Goal: Information Seeking & Learning: Check status

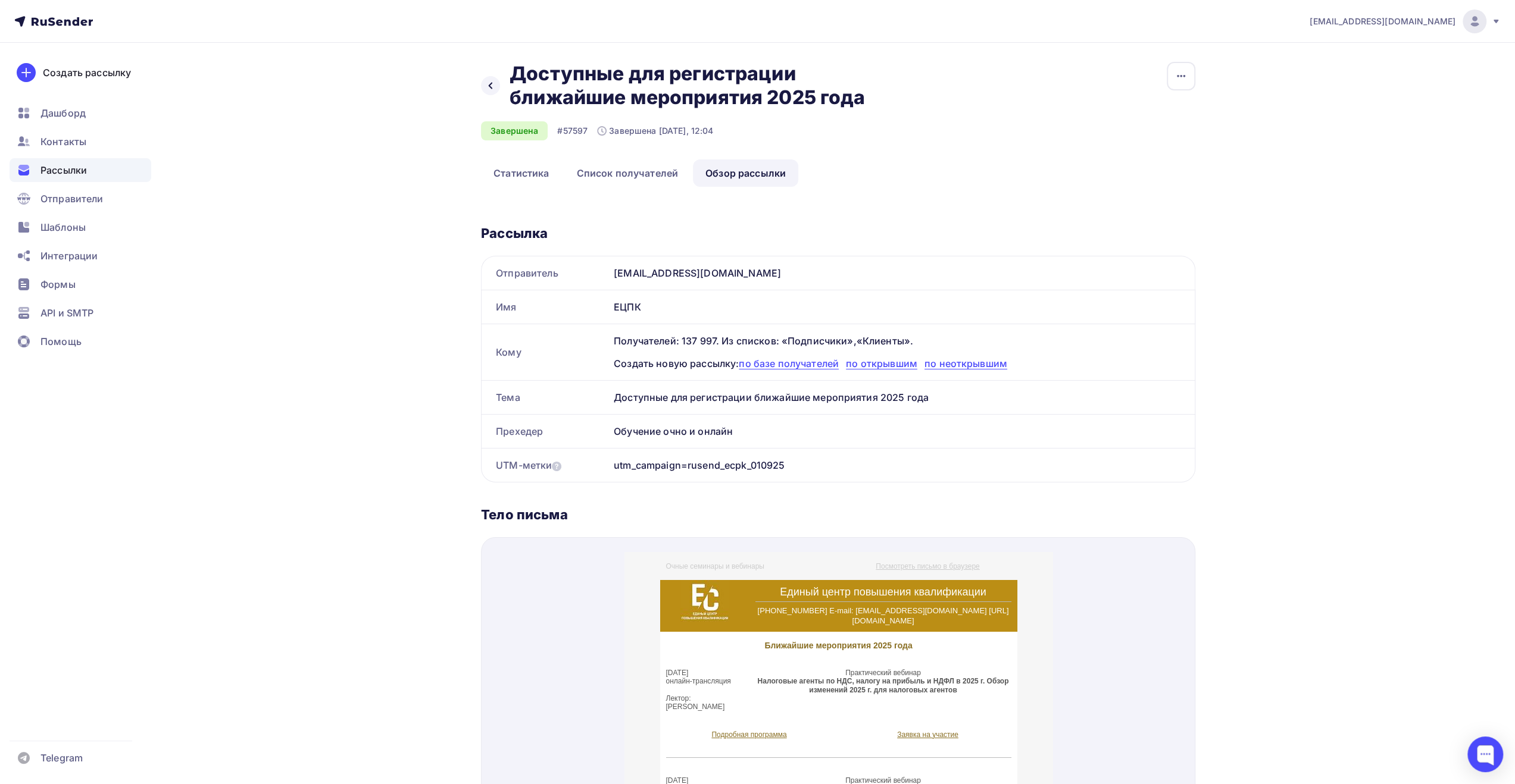
click at [85, 174] on span "Рассылки" at bounding box center [64, 171] width 47 height 15
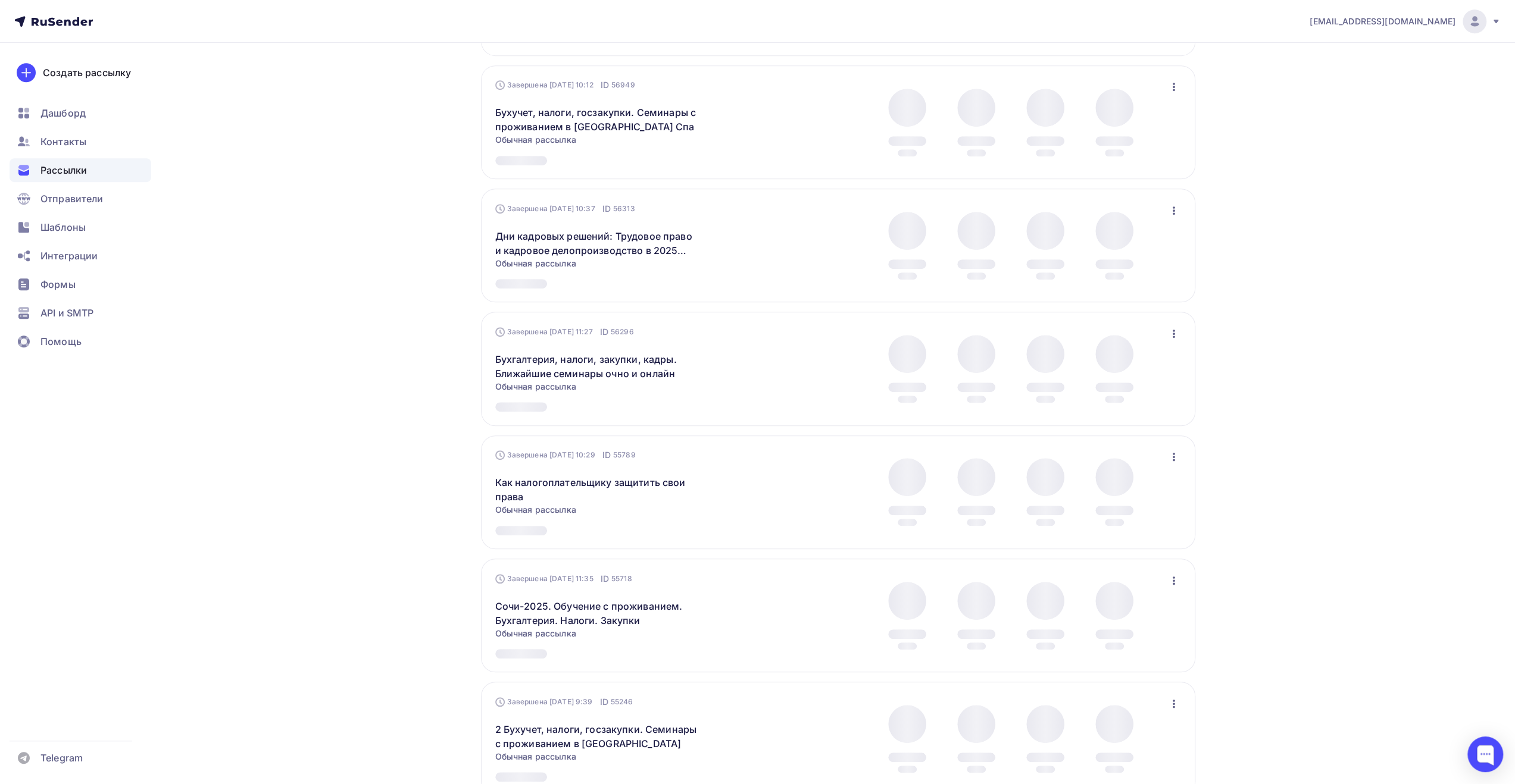
scroll to position [818, 0]
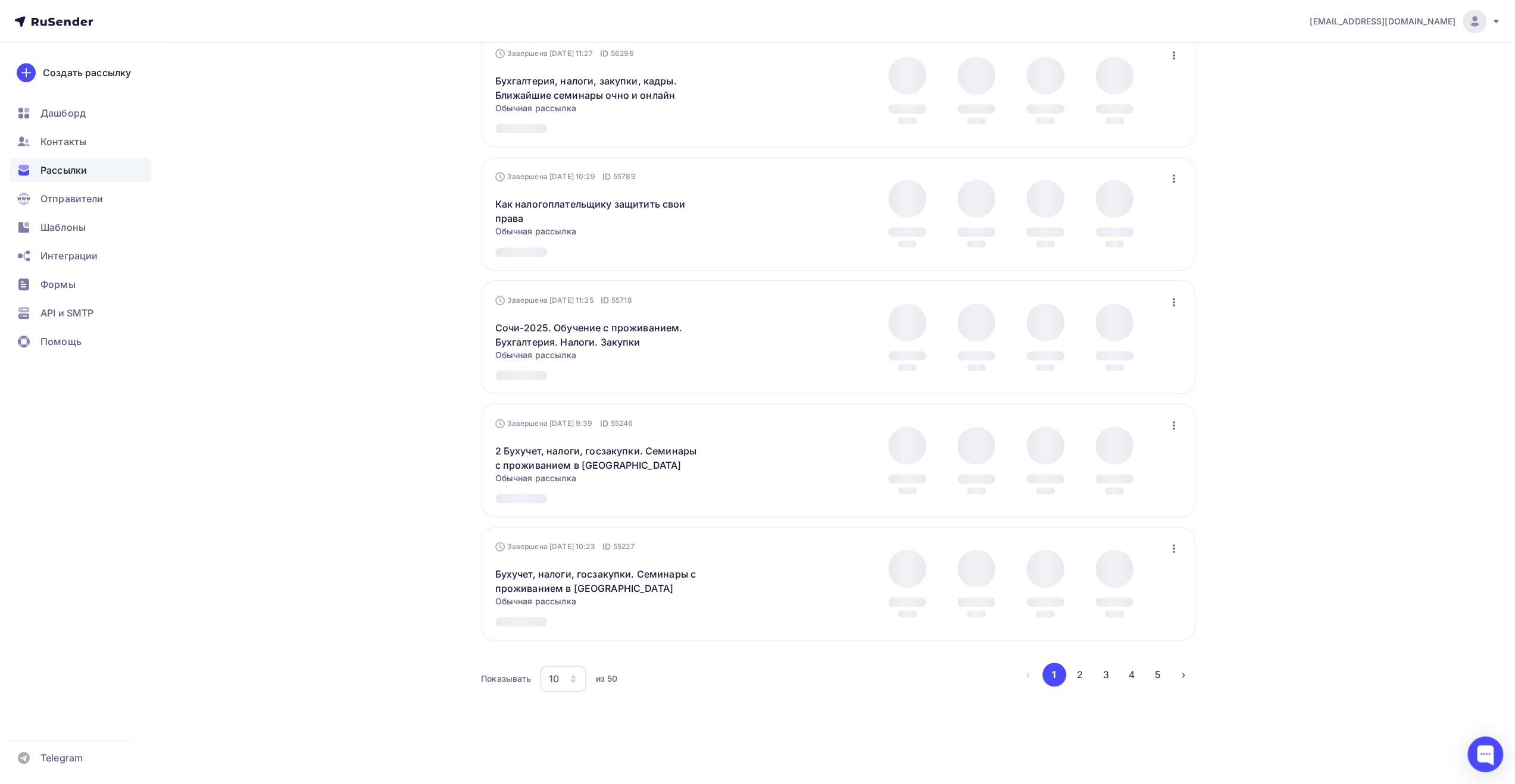
click at [572, 681] on icon "button" at bounding box center [573, 681] width 5 height 4
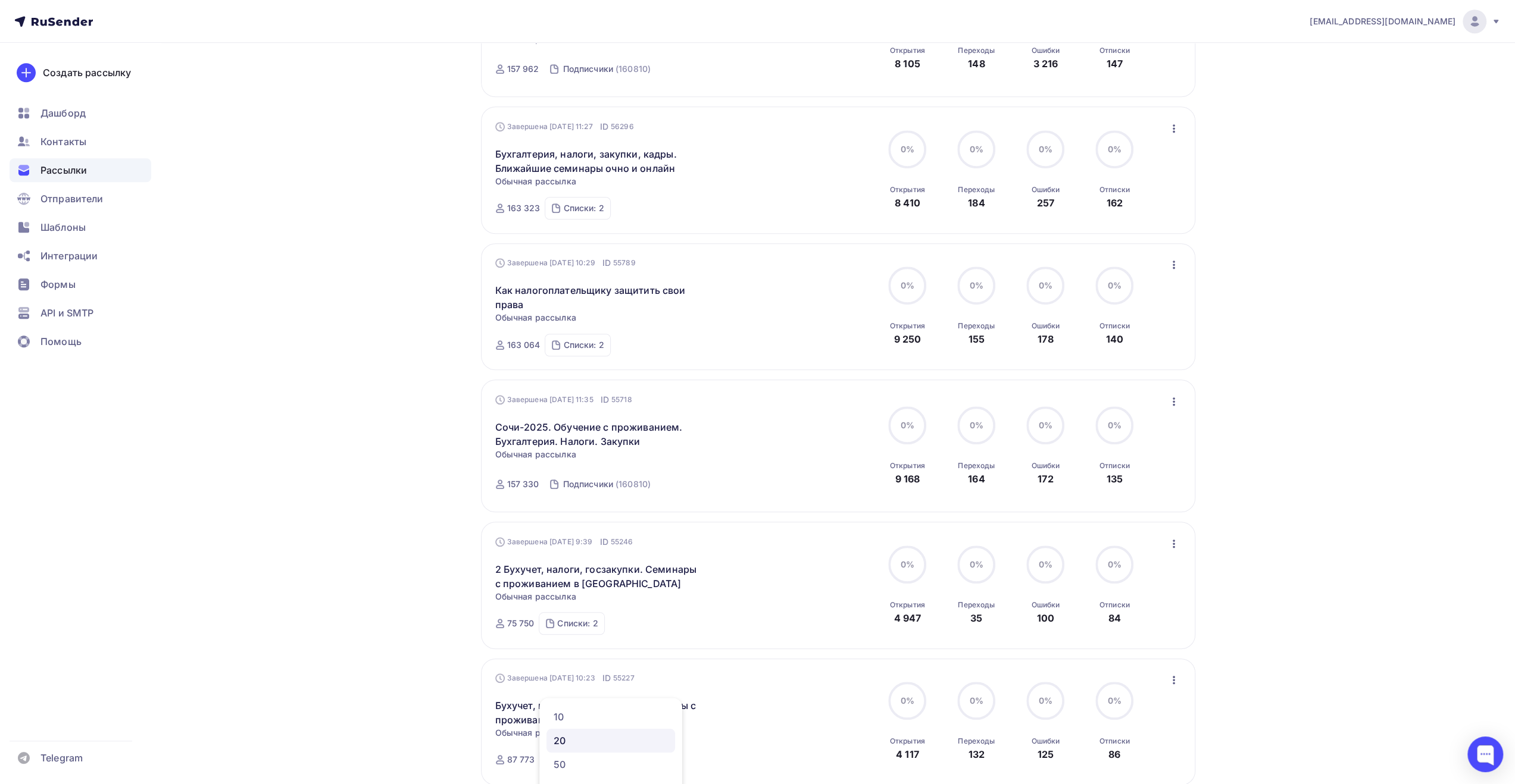
scroll to position [875, 0]
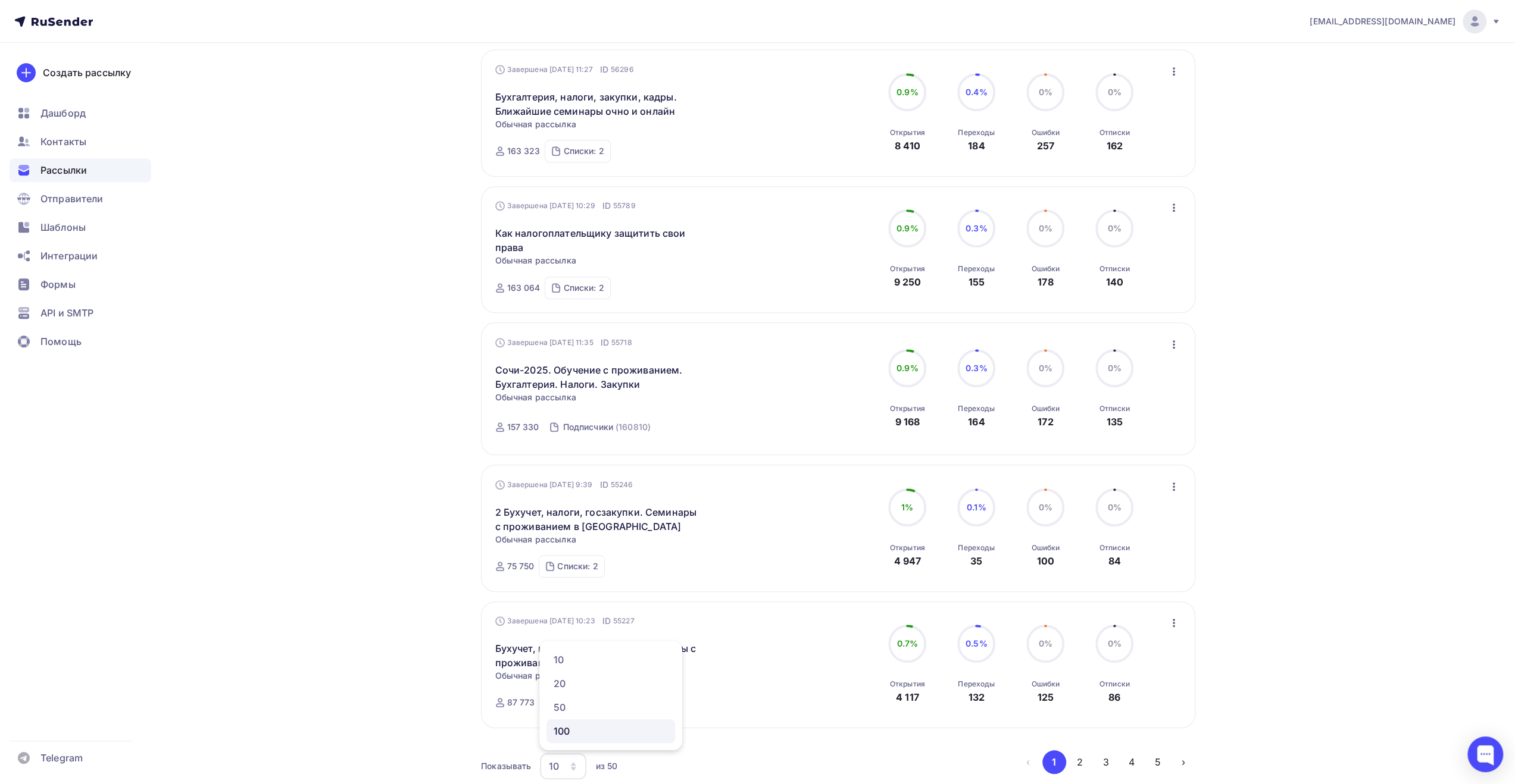
click at [570, 730] on div "100" at bounding box center [611, 731] width 114 height 15
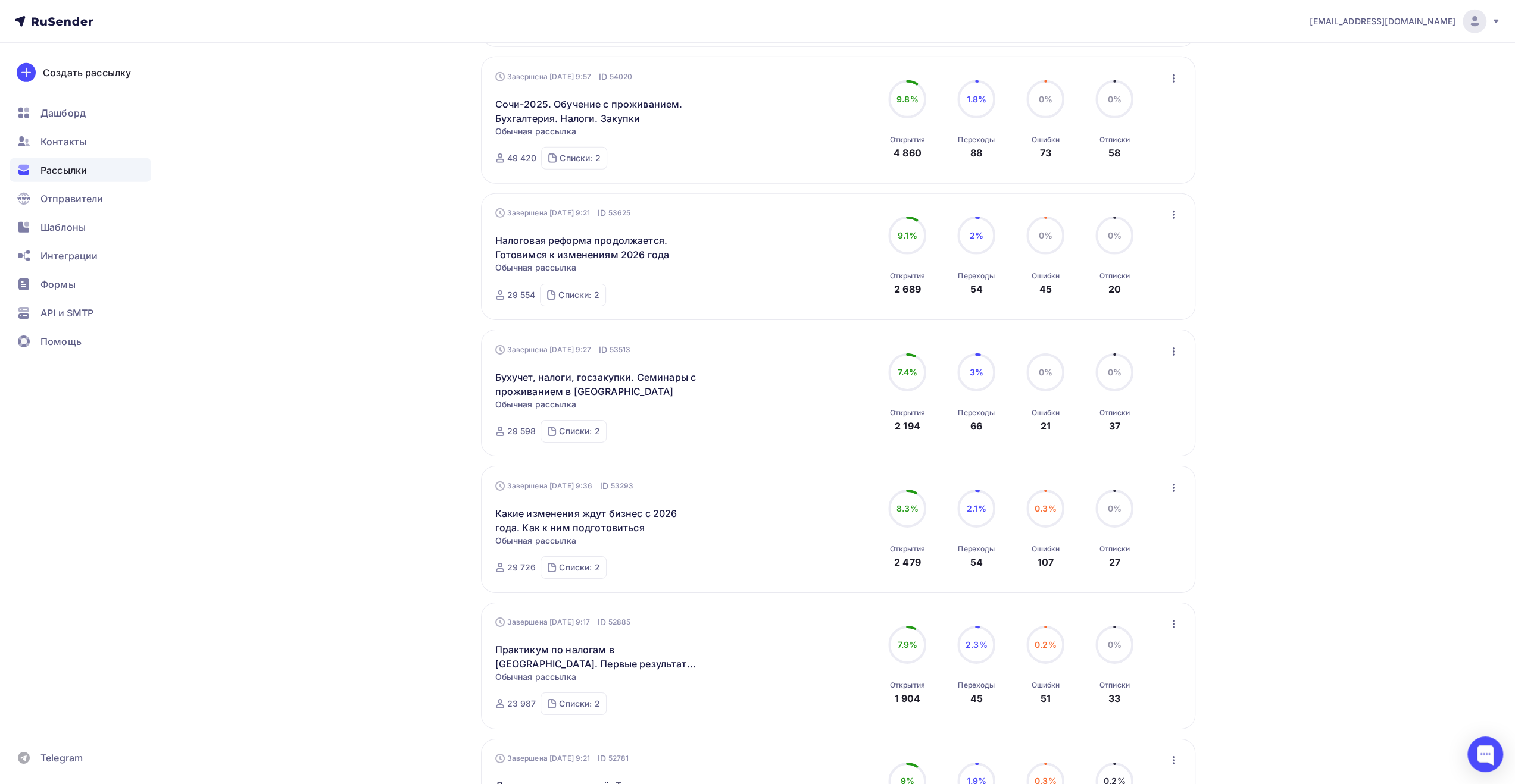
scroll to position [3671, 0]
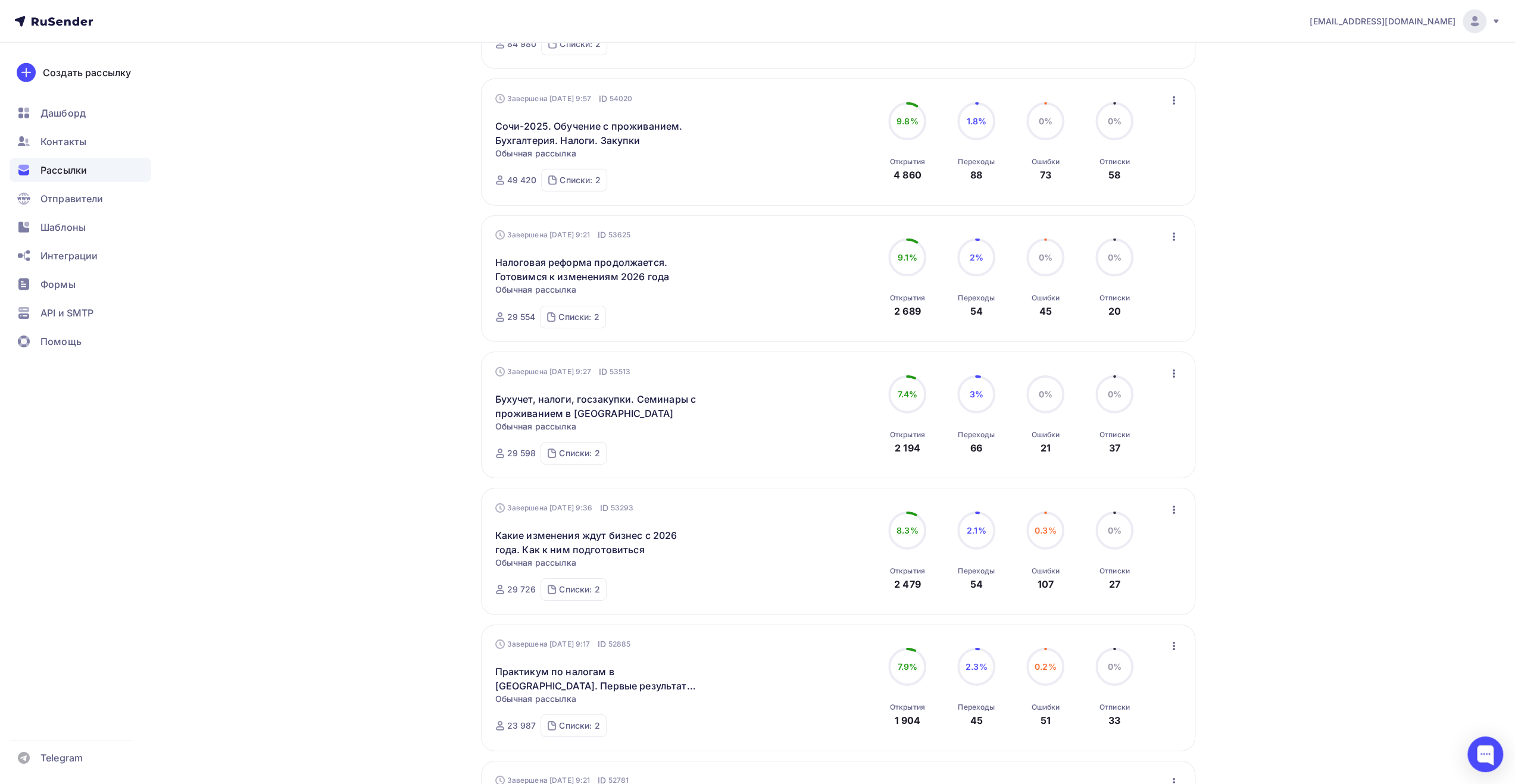
click at [1174, 244] on icon "button" at bounding box center [1174, 237] width 15 height 15
click at [1145, 293] on div "Обзор рассылки" at bounding box center [1120, 292] width 122 height 15
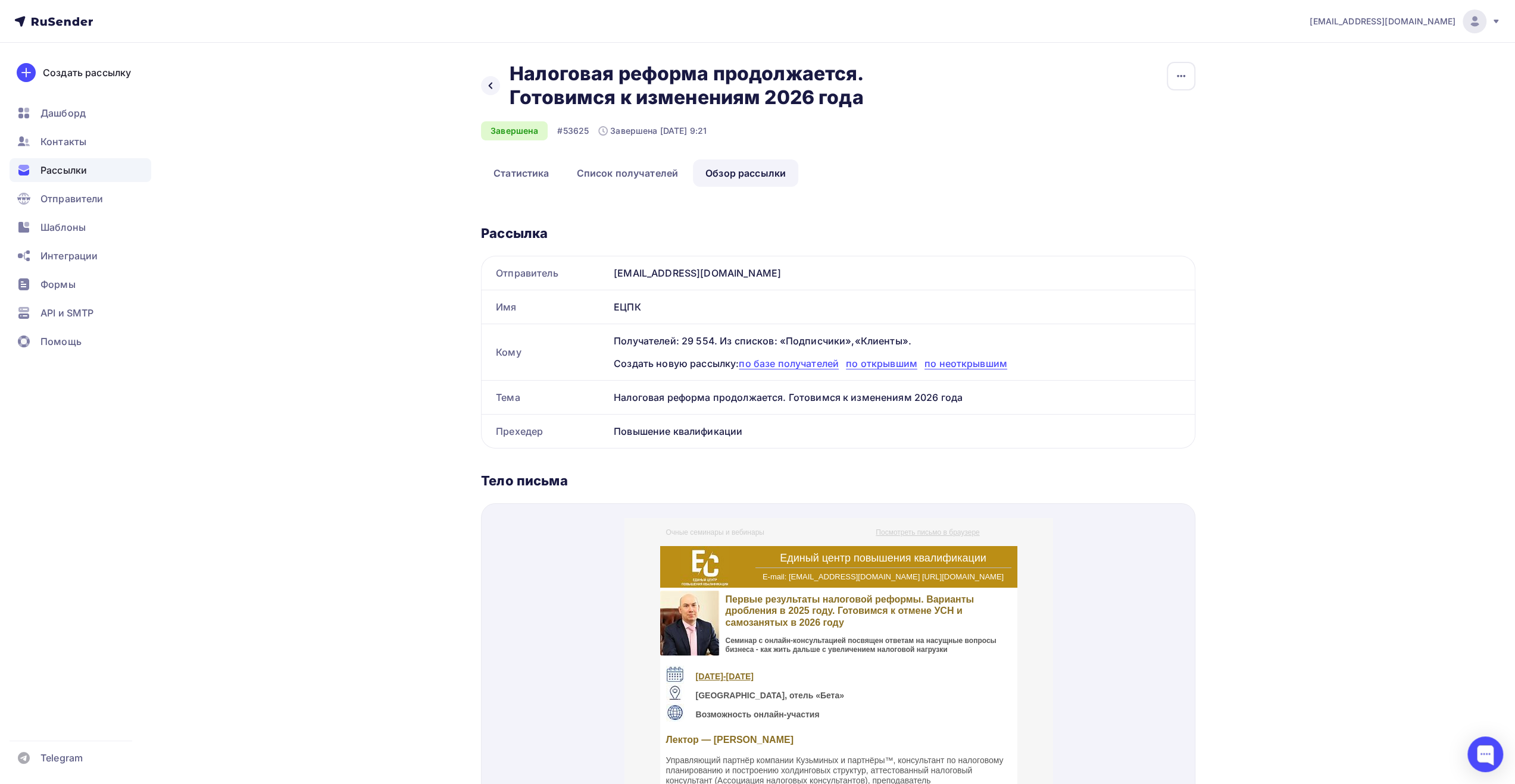
click at [56, 172] on span "Рассылки" at bounding box center [64, 171] width 47 height 15
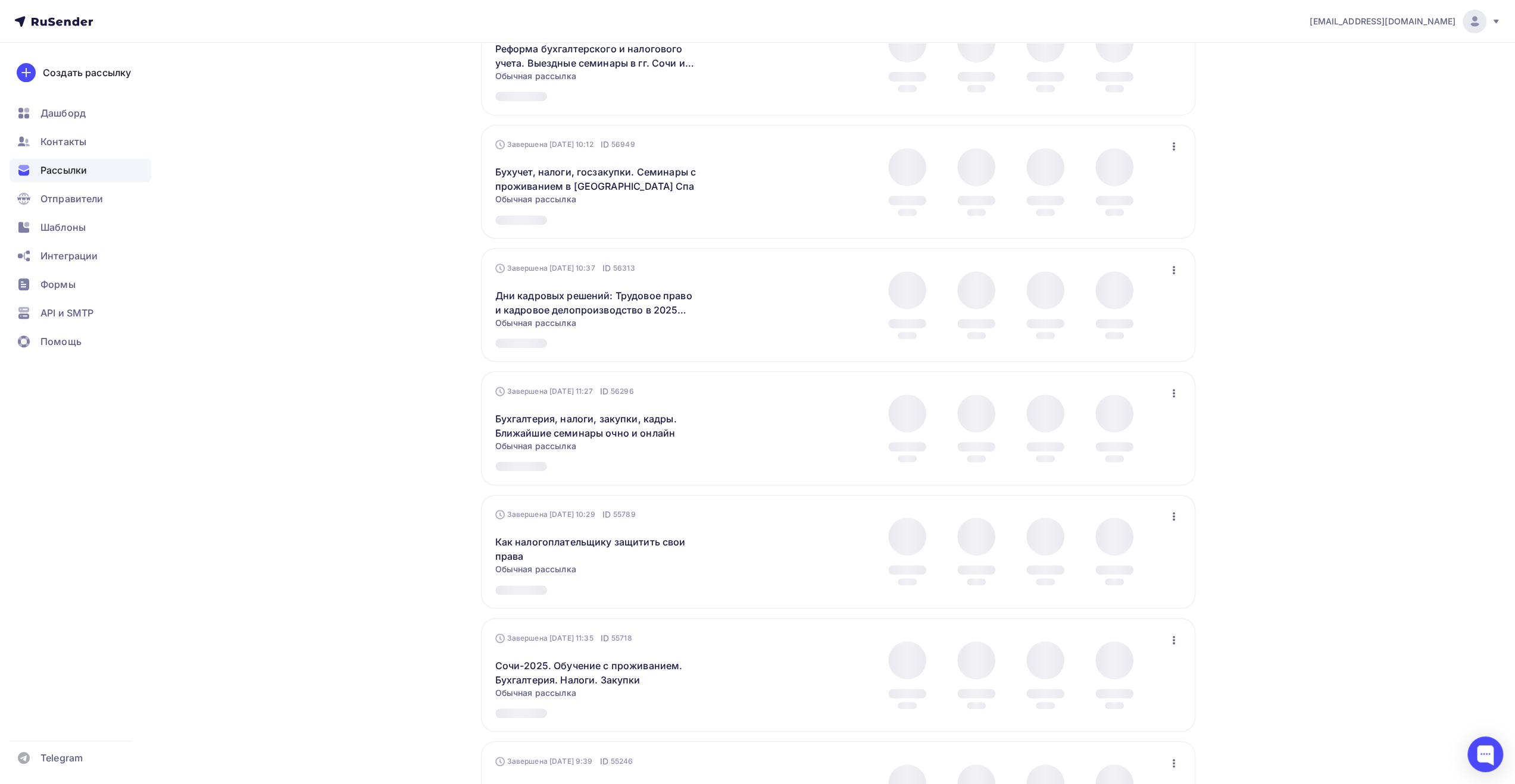
scroll to position [818, 0]
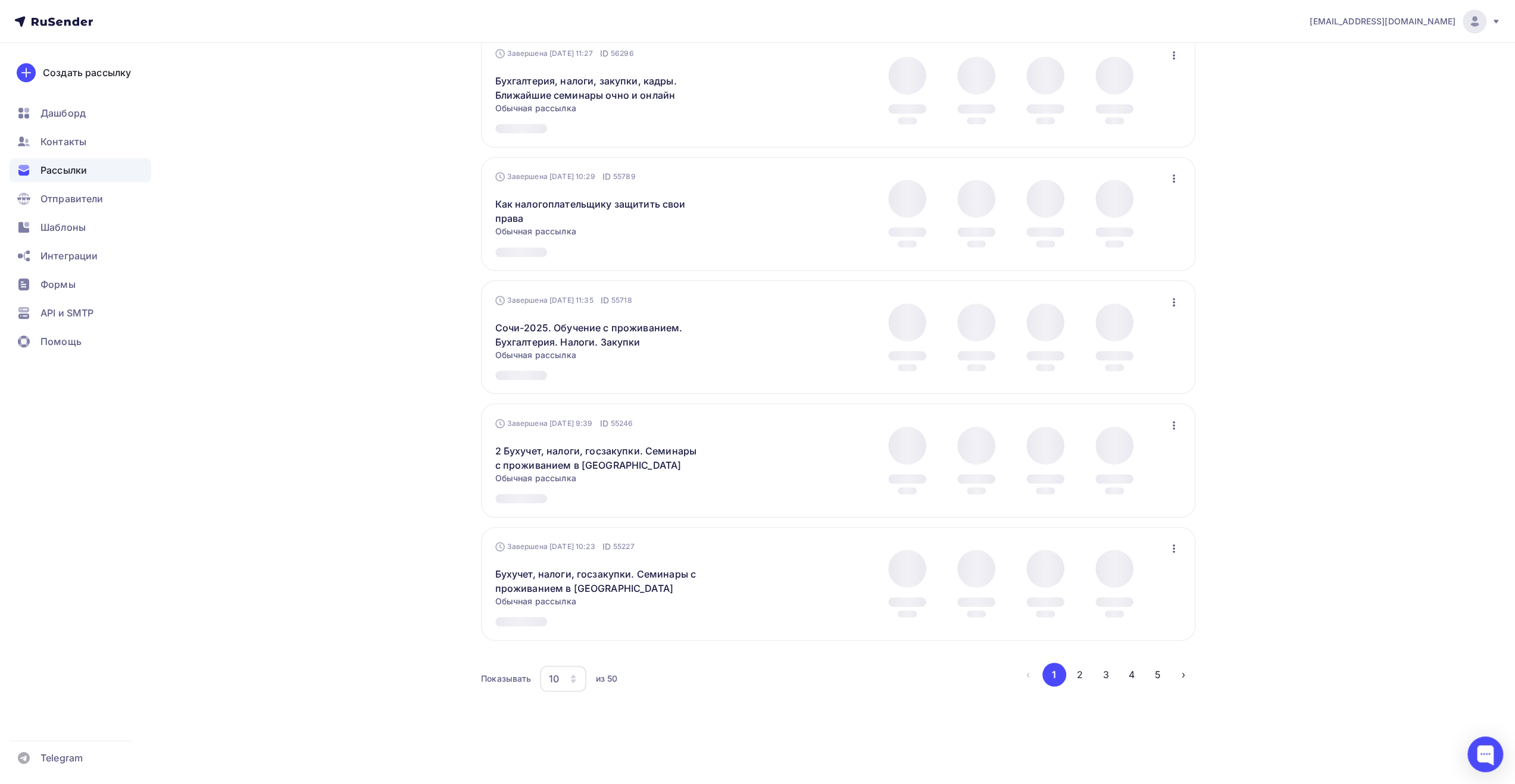
click at [554, 681] on div "10" at bounding box center [553, 679] width 10 height 15
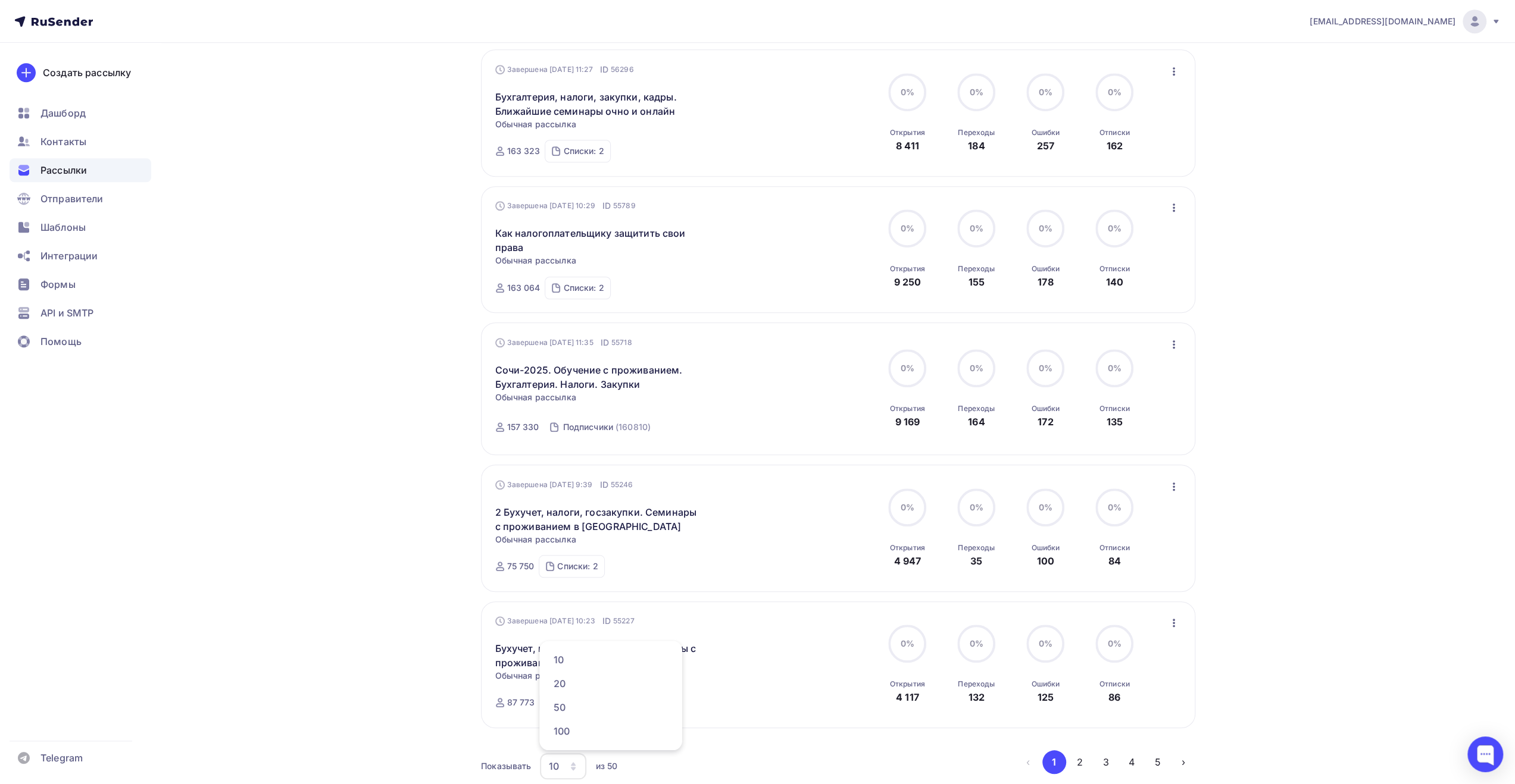
click at [583, 644] on ul "10 20 50 100" at bounding box center [611, 695] width 143 height 109
click at [570, 729] on div "100" at bounding box center [611, 731] width 114 height 15
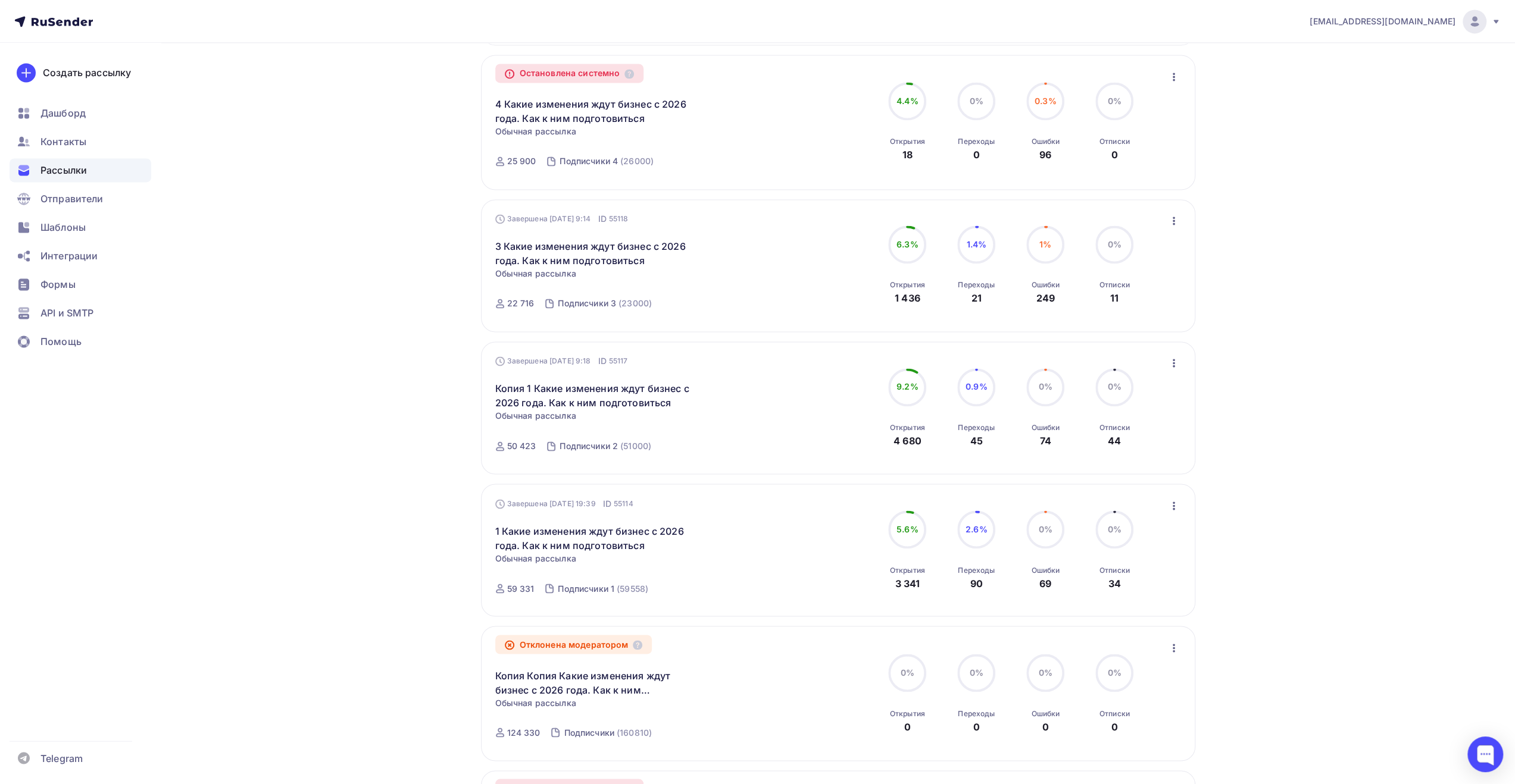
scroll to position [1740, 0]
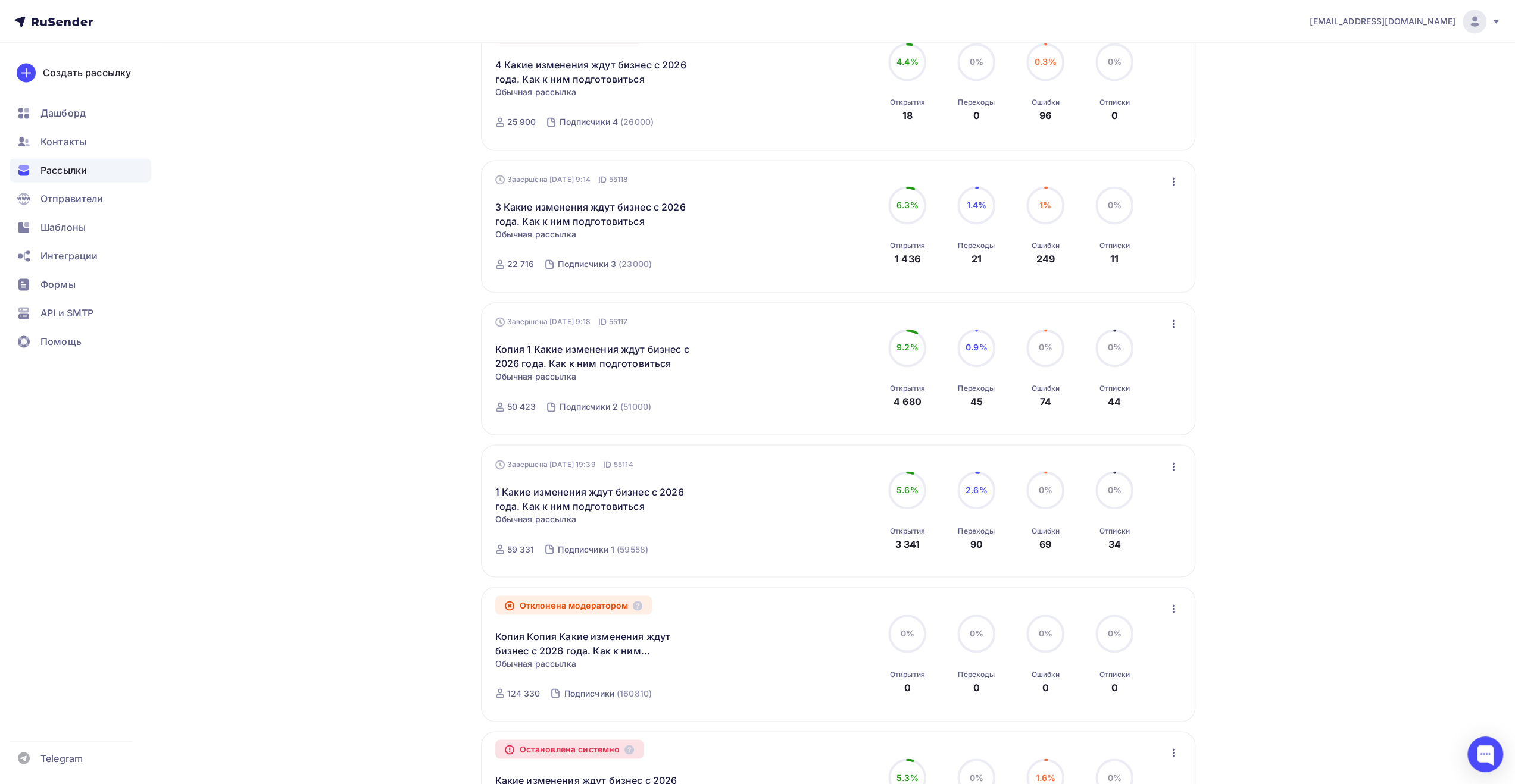
click at [1168, 469] on icon "button" at bounding box center [1174, 466] width 15 height 15
click at [1143, 524] on div "Обзор рассылки" at bounding box center [1120, 521] width 122 height 15
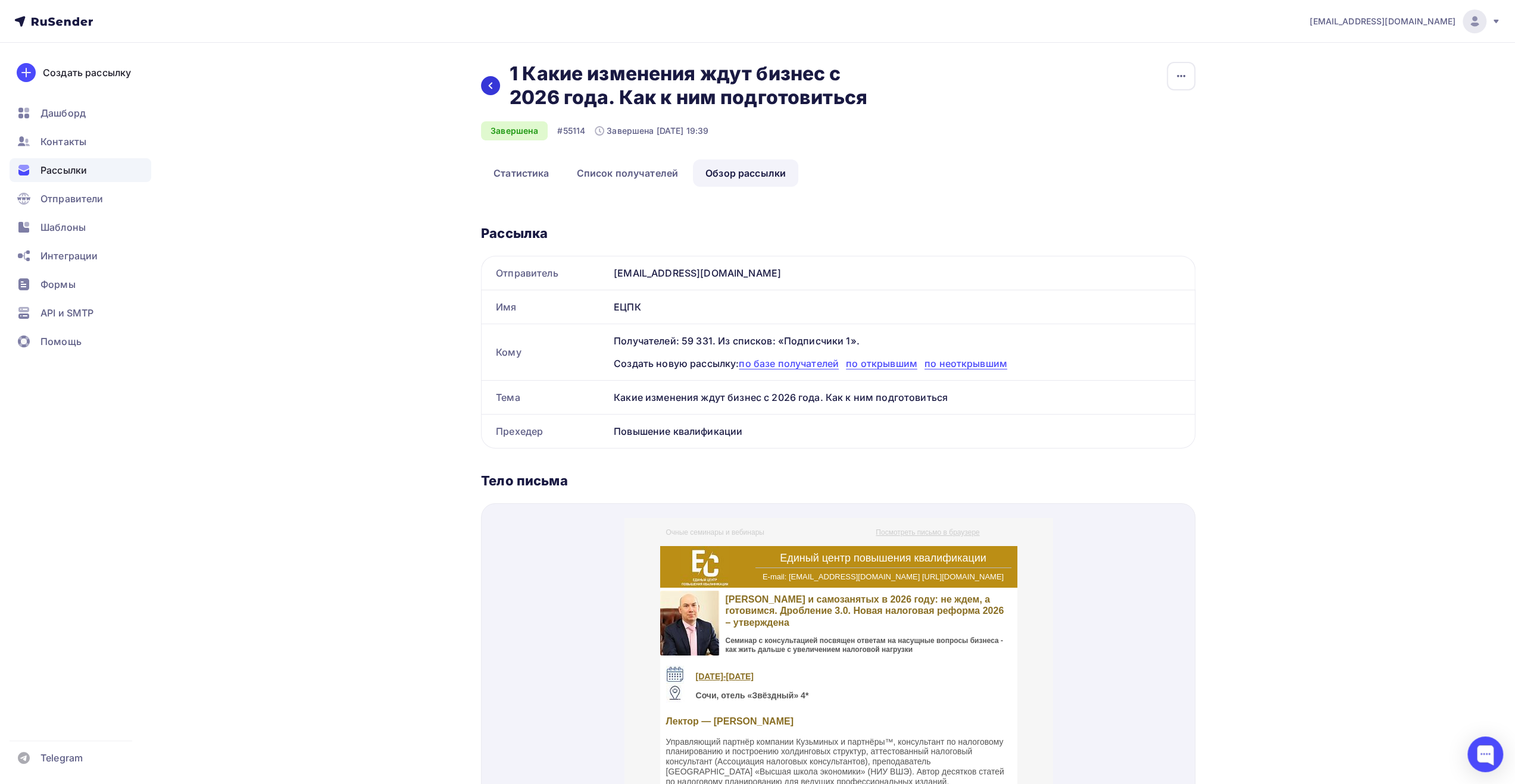
click at [484, 84] on div at bounding box center [490, 85] width 19 height 19
